Goal: Information Seeking & Learning: Learn about a topic

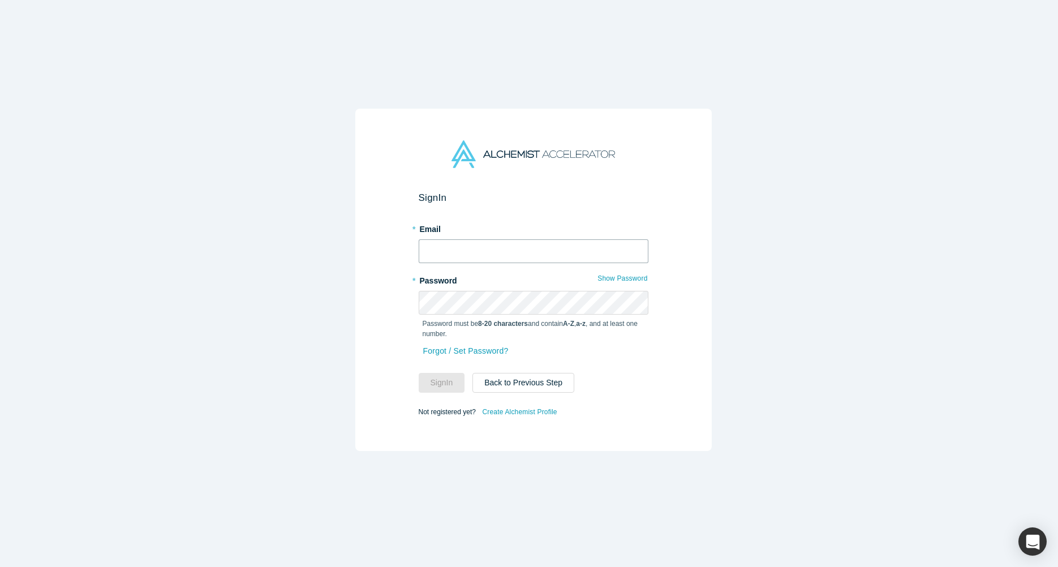
paste input "mailto:[PERSON_NAME][EMAIL_ADDRESS][DOMAIN_NAME]"
click at [472, 243] on input "mailto:[PERSON_NAME][EMAIL_ADDRESS][DOMAIN_NAME]" at bounding box center [534, 251] width 230 height 24
click at [446, 248] on input "mailto:[PERSON_NAME][EMAIL_ADDRESS][DOMAIN_NAME]" at bounding box center [534, 251] width 230 height 24
type input "[EMAIL_ADDRESS][DOMAIN_NAME]"
click at [438, 373] on button "Sign In" at bounding box center [442, 383] width 46 height 20
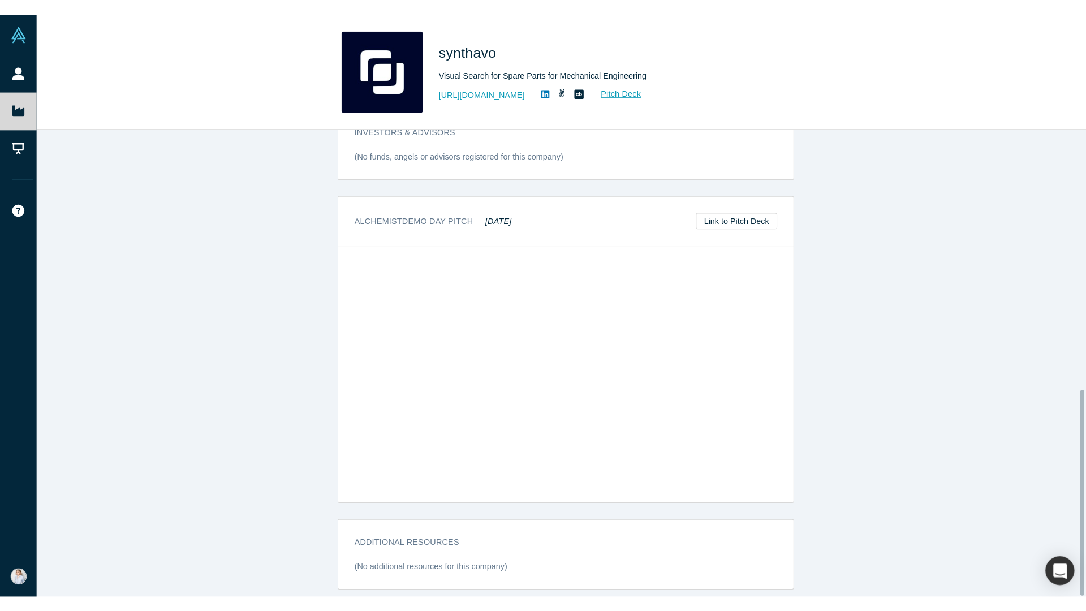
scroll to position [575, 0]
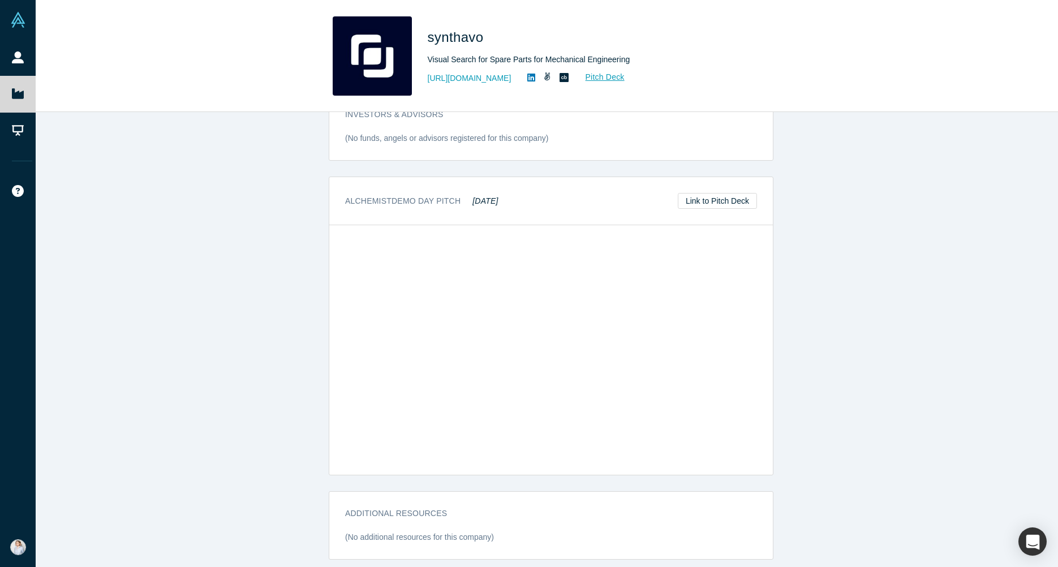
click at [836, 369] on div "STARTUP STATUS Active overview Description Visual Search for Spare Parts for Me…" at bounding box center [551, 343] width 1031 height 463
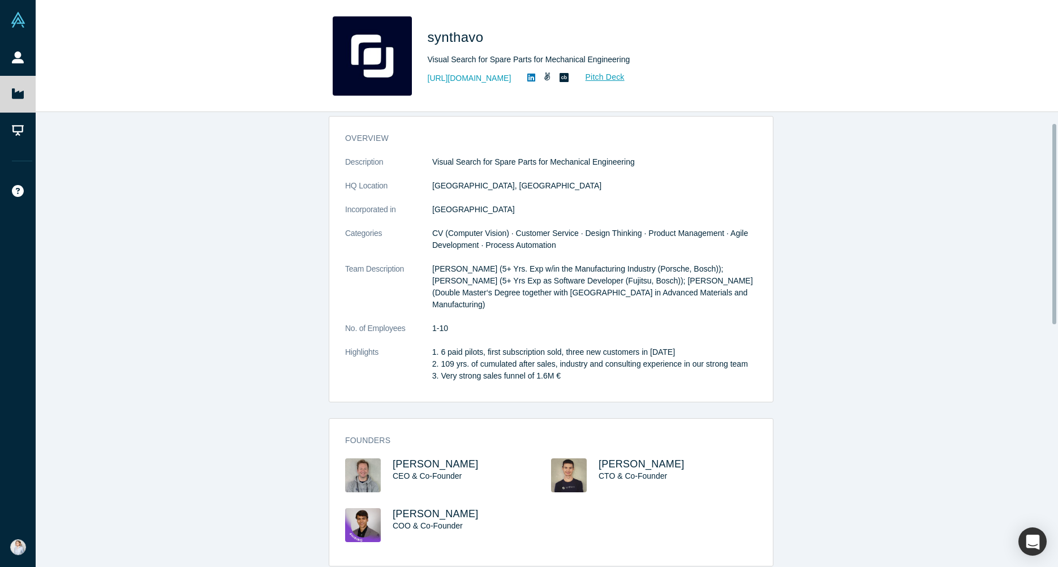
scroll to position [0, 0]
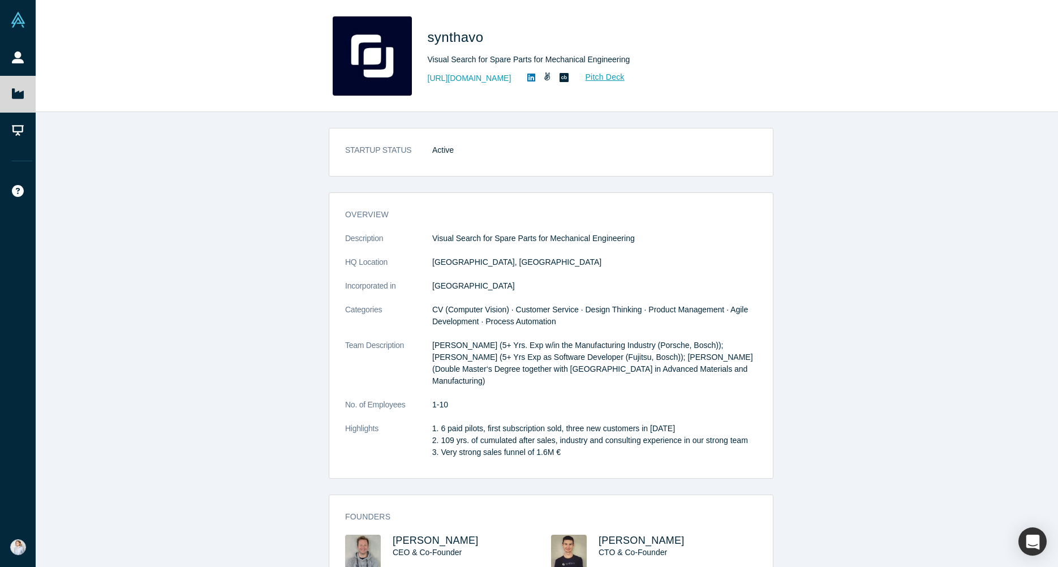
click at [432, 234] on p "Visual Search for Spare Parts for Mechanical Engineering" at bounding box center [594, 238] width 325 height 12
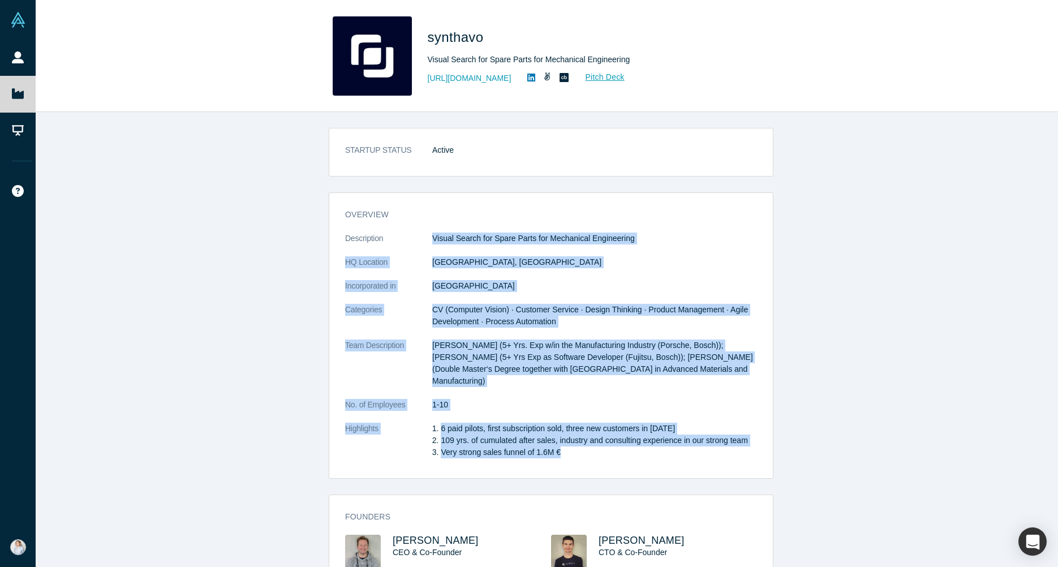
drag, startPoint x: 424, startPoint y: 239, endPoint x: 594, endPoint y: 454, distance: 274.2
click at [594, 454] on dl "Description Visual Search for Spare Parts for Mechanical Engineering HQ Locatio…" at bounding box center [551, 351] width 412 height 238
drag, startPoint x: 594, startPoint y: 454, endPoint x: 550, endPoint y: 451, distance: 44.2
click at [550, 451] on li "Very strong sales funnel of 1.6M €" at bounding box center [599, 452] width 316 height 12
drag, startPoint x: 553, startPoint y: 451, endPoint x: 341, endPoint y: 214, distance: 317.6
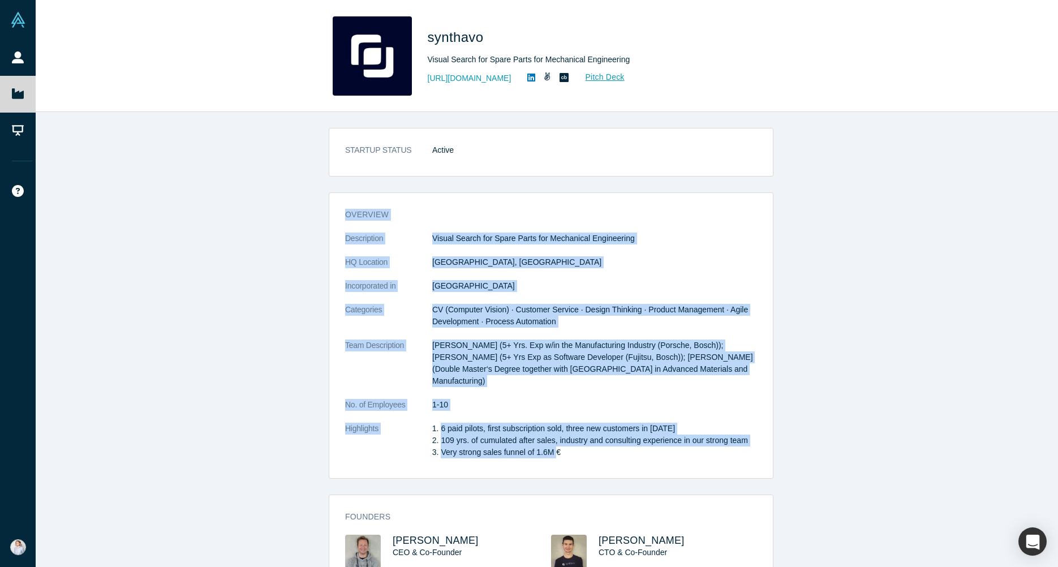
click at [341, 214] on div "overview Description Visual Search for Spare Parts for Mechanical Engineering H…" at bounding box center [550, 339] width 443 height 277
click at [584, 256] on dd "[GEOGRAPHIC_DATA], [GEOGRAPHIC_DATA]" at bounding box center [594, 262] width 325 height 12
drag, startPoint x: 429, startPoint y: 235, endPoint x: 596, endPoint y: 471, distance: 289.3
click at [596, 471] on div "overview Description Visual Search for Spare Parts for Mechanical Engineering H…" at bounding box center [550, 339] width 443 height 277
drag, startPoint x: 596, startPoint y: 471, endPoint x: 559, endPoint y: 451, distance: 42.0
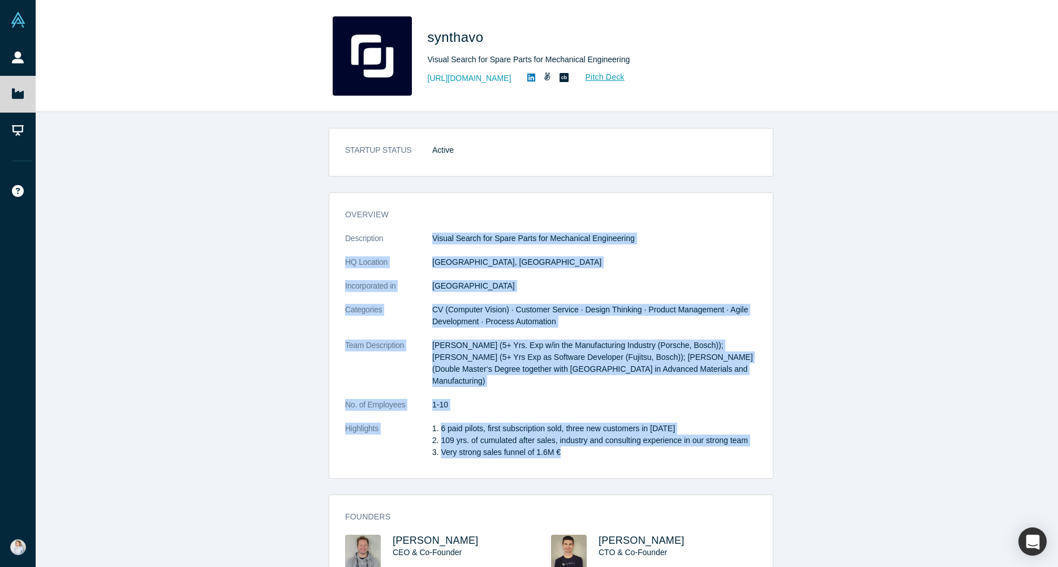
click at [559, 451] on li "Very strong sales funnel of 1.6M €" at bounding box center [599, 452] width 316 height 12
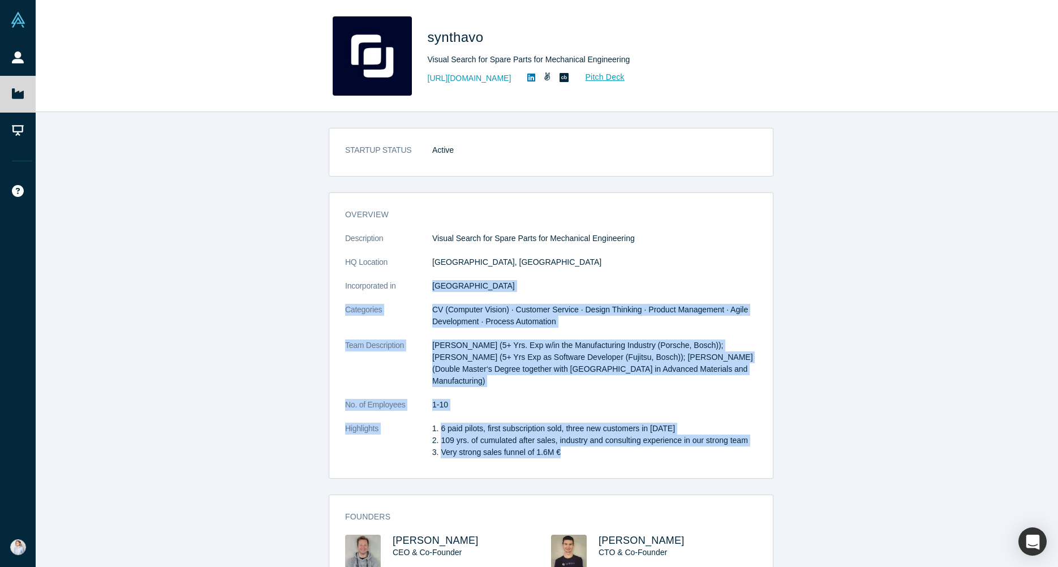
drag, startPoint x: 559, startPoint y: 451, endPoint x: 426, endPoint y: 295, distance: 204.7
click at [426, 295] on dl "Description Visual Search for Spare Parts for Mechanical Engineering HQ Locatio…" at bounding box center [551, 351] width 412 height 238
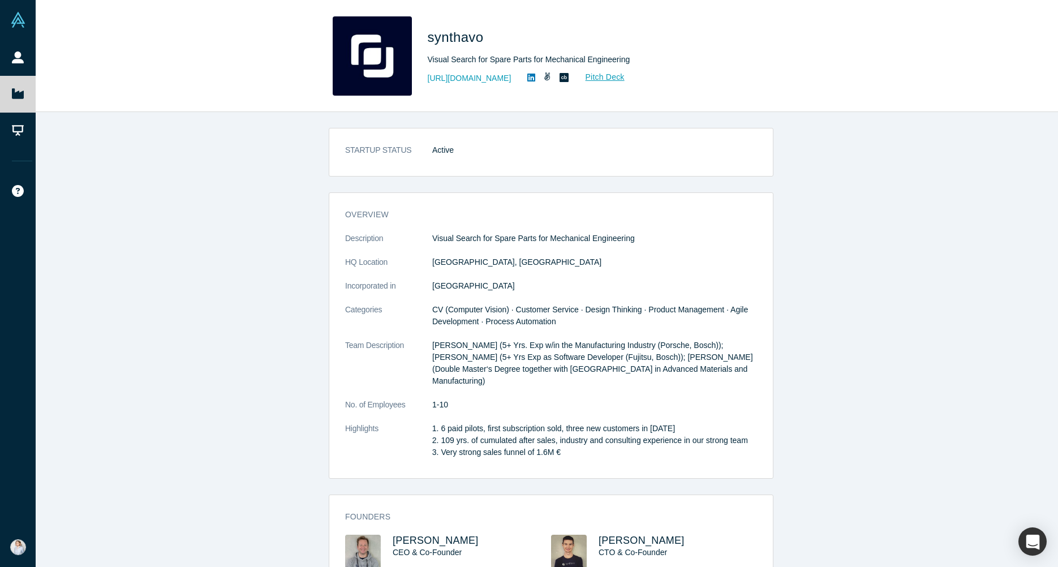
drag, startPoint x: 426, startPoint y: 295, endPoint x: 347, endPoint y: 215, distance: 113.2
click at [347, 215] on h3 "overview" at bounding box center [543, 215] width 396 height 12
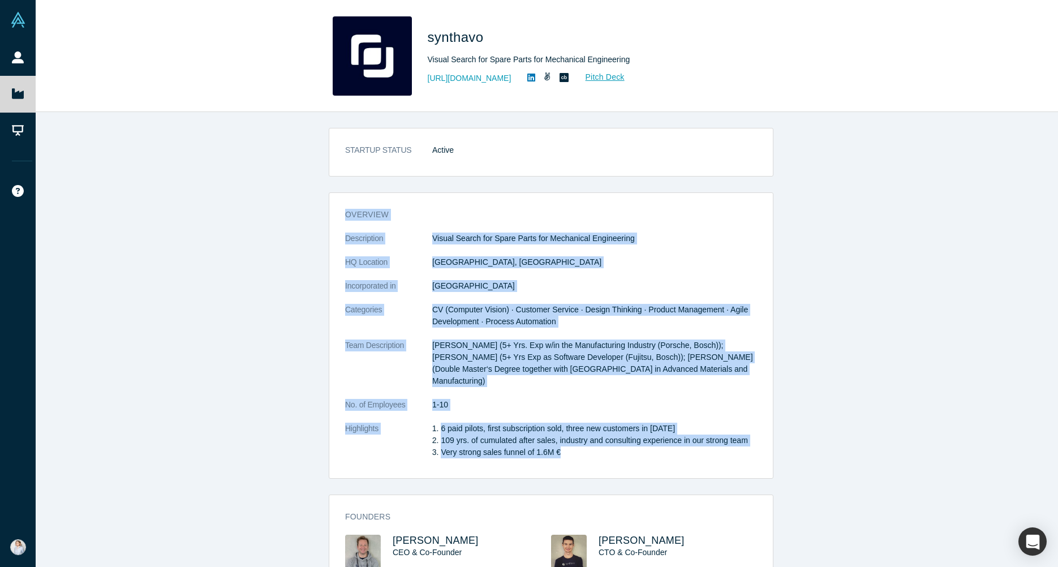
drag, startPoint x: 342, startPoint y: 213, endPoint x: 572, endPoint y: 454, distance: 332.8
click at [572, 454] on div "overview Description Visual Search for Spare Parts for Mechanical Engineering H…" at bounding box center [550, 339] width 443 height 277
click at [593, 280] on dd "[GEOGRAPHIC_DATA]" at bounding box center [594, 286] width 325 height 12
drag, startPoint x: 428, startPoint y: 236, endPoint x: 632, endPoint y: 453, distance: 297.3
click at [632, 453] on dl "Description Visual Search for Spare Parts for Mechanical Engineering HQ Locatio…" at bounding box center [551, 351] width 412 height 238
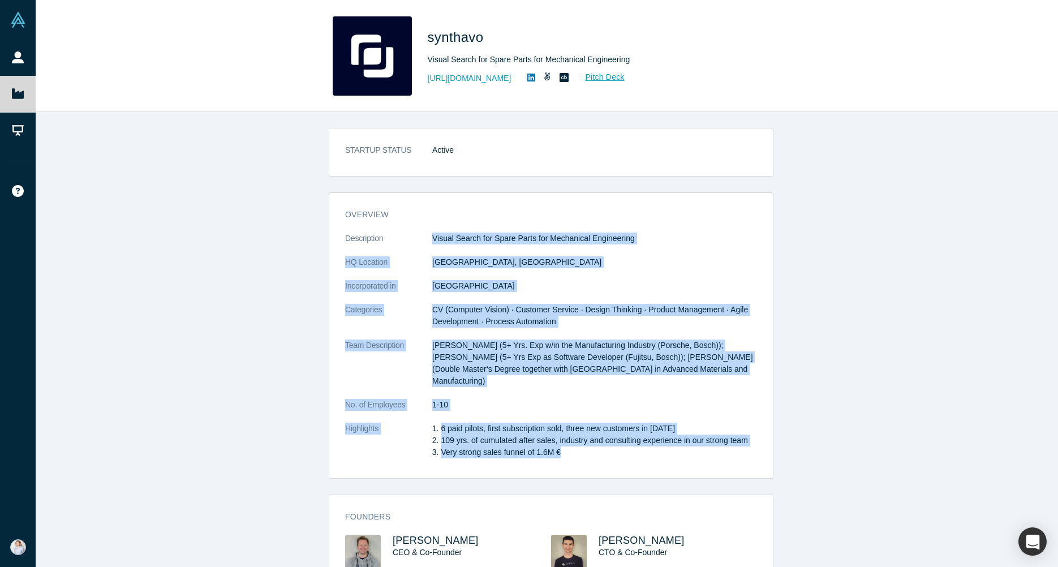
click at [632, 453] on li "Very strong sales funnel of 1.6M €" at bounding box center [599, 452] width 316 height 12
drag, startPoint x: 582, startPoint y: 456, endPoint x: 316, endPoint y: 249, distance: 336.9
click at [316, 249] on div "STARTUP STATUS Active overview Description Visual Search for Spare Parts for Me…" at bounding box center [551, 343] width 1031 height 463
